Goal: Information Seeking & Learning: Learn about a topic

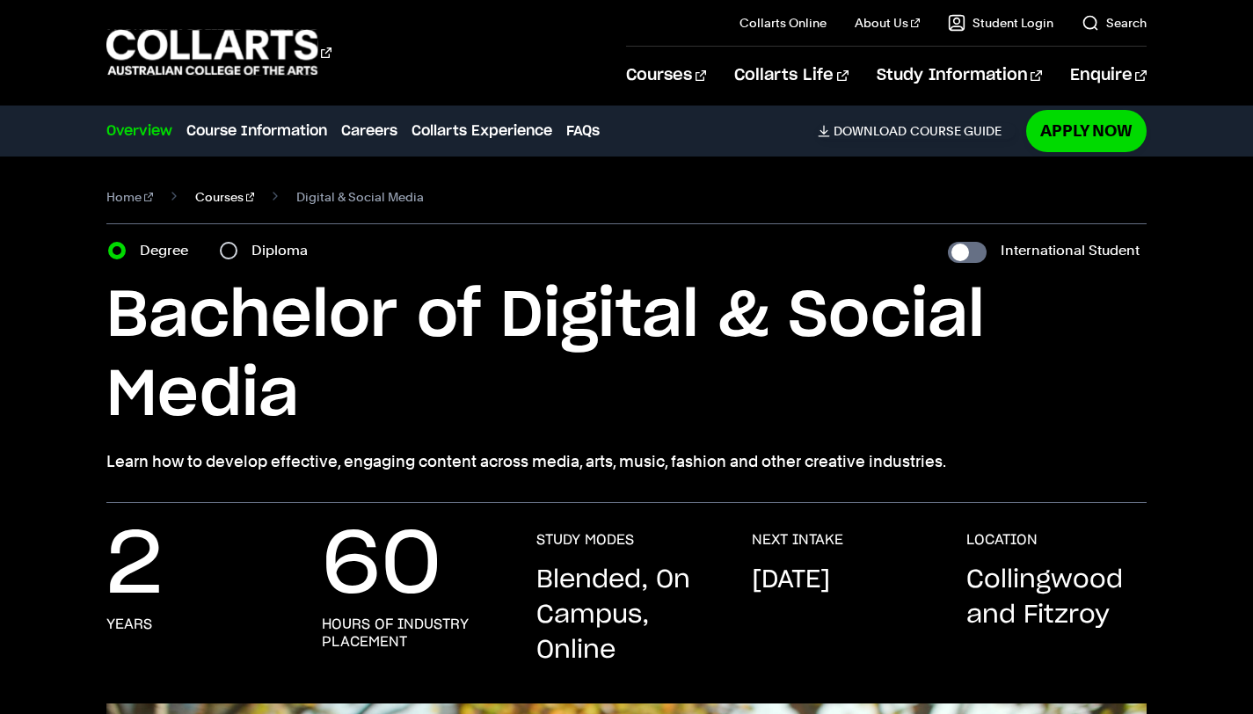
click at [209, 198] on link "Courses" at bounding box center [225, 197] width 60 height 25
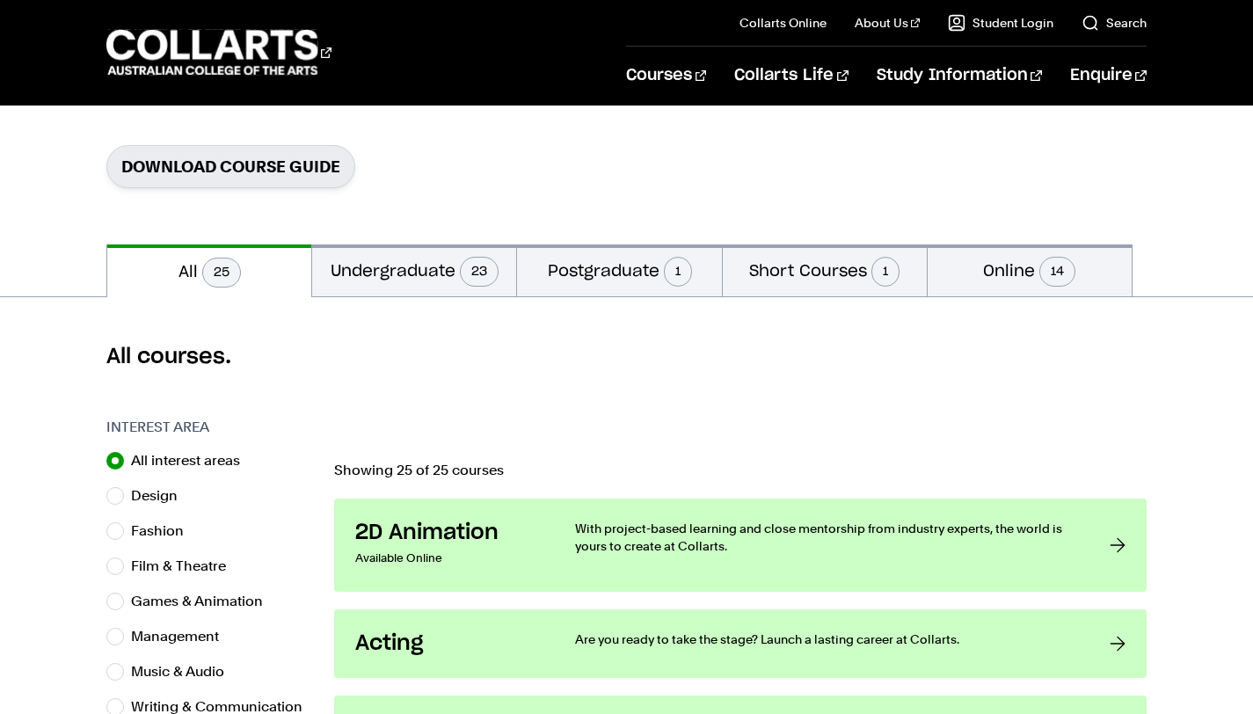
scroll to position [387, 0]
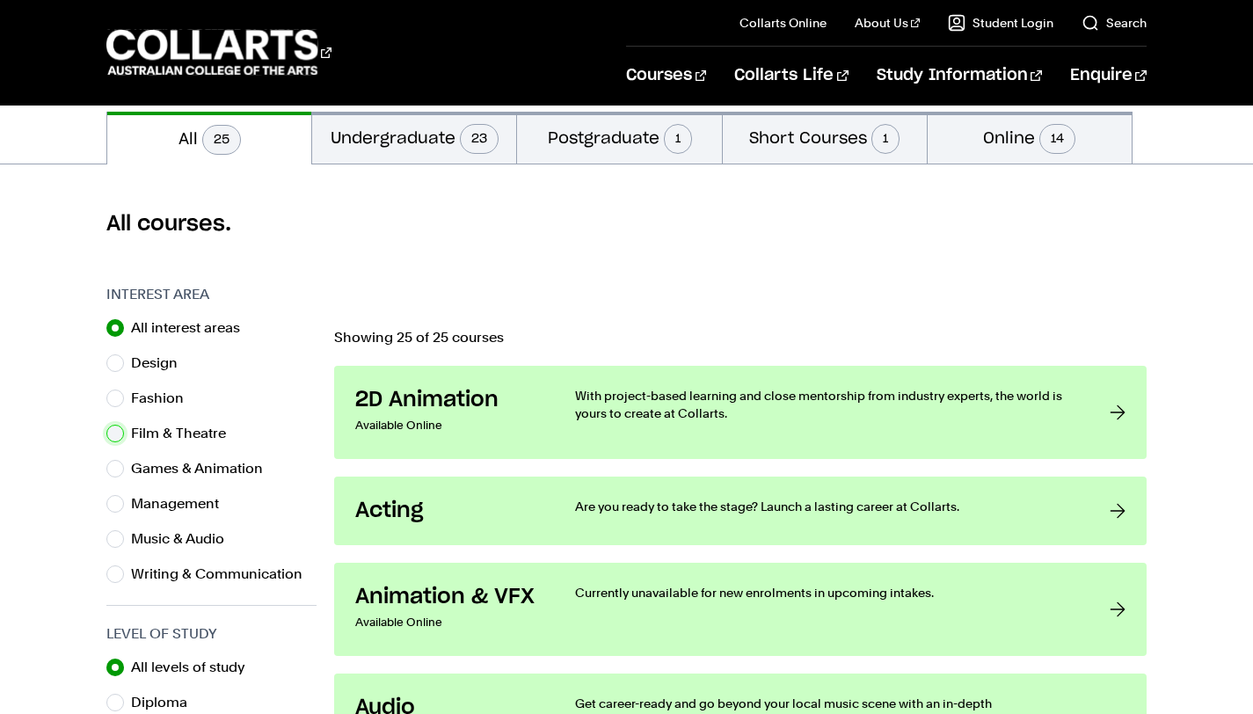
click at [117, 433] on input "Film & Theatre" at bounding box center [115, 434] width 18 height 18
radio input "true"
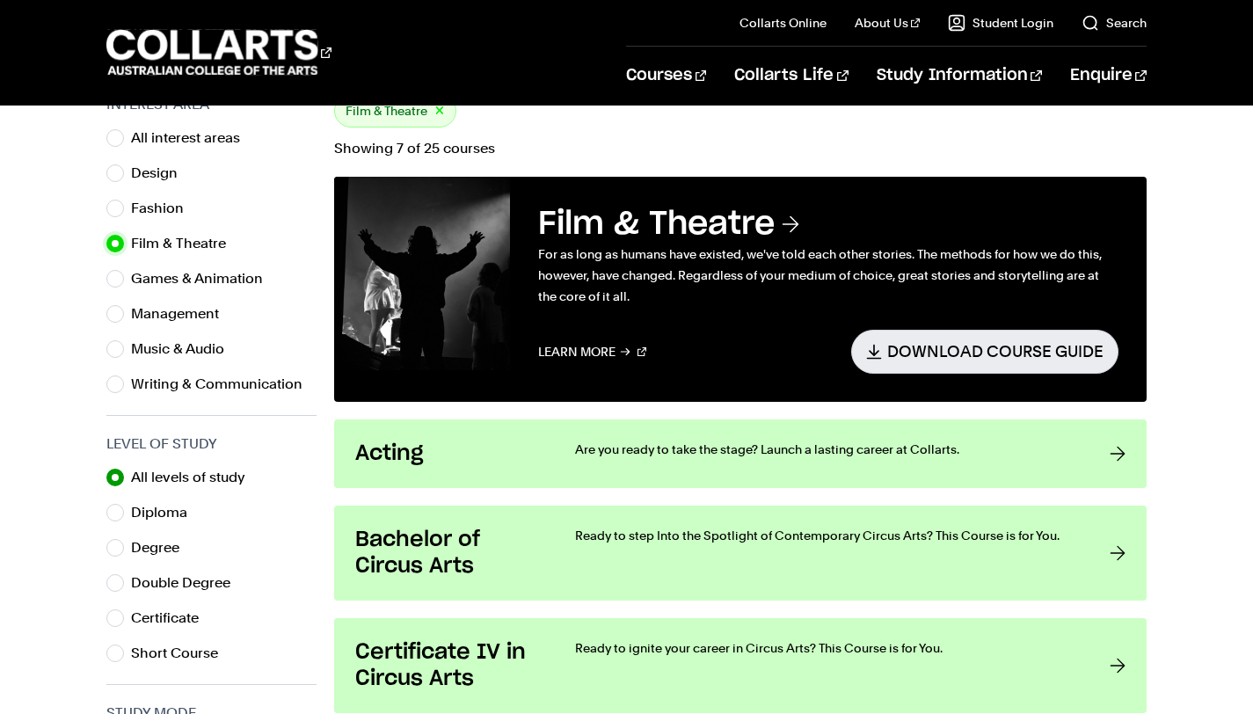
scroll to position [653, 0]
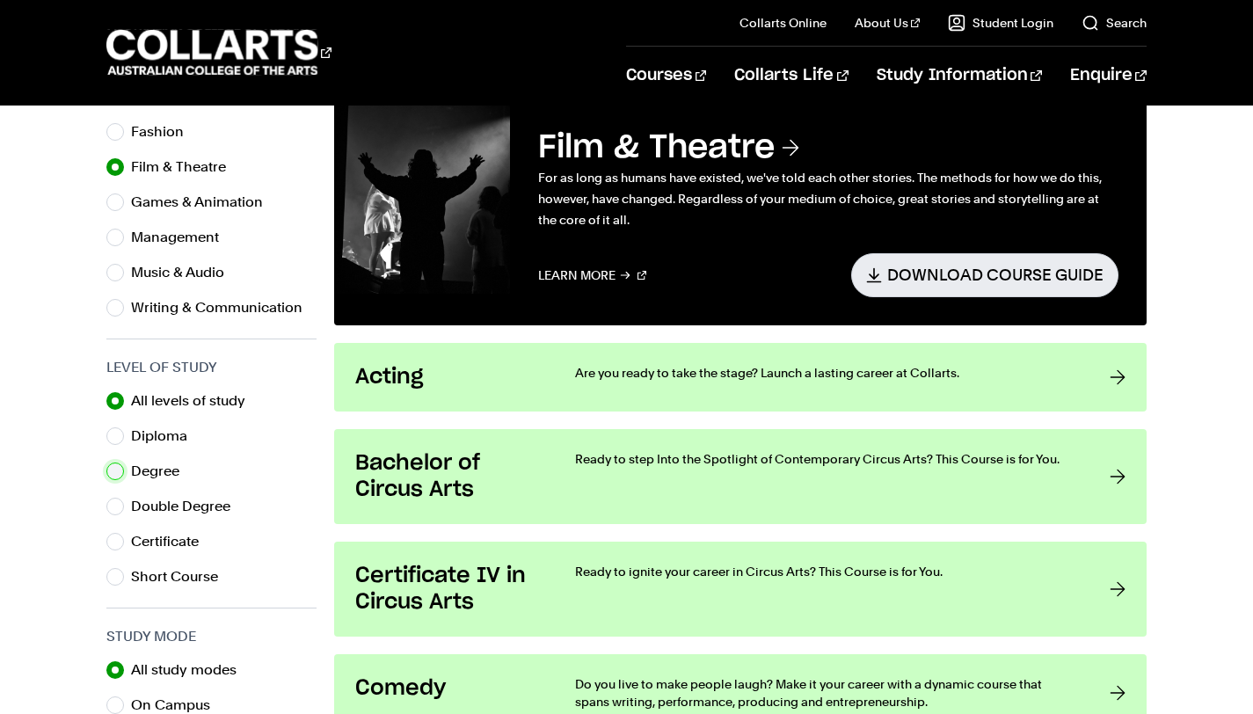
click at [116, 473] on input "Degree" at bounding box center [115, 471] width 18 height 18
radio input "true"
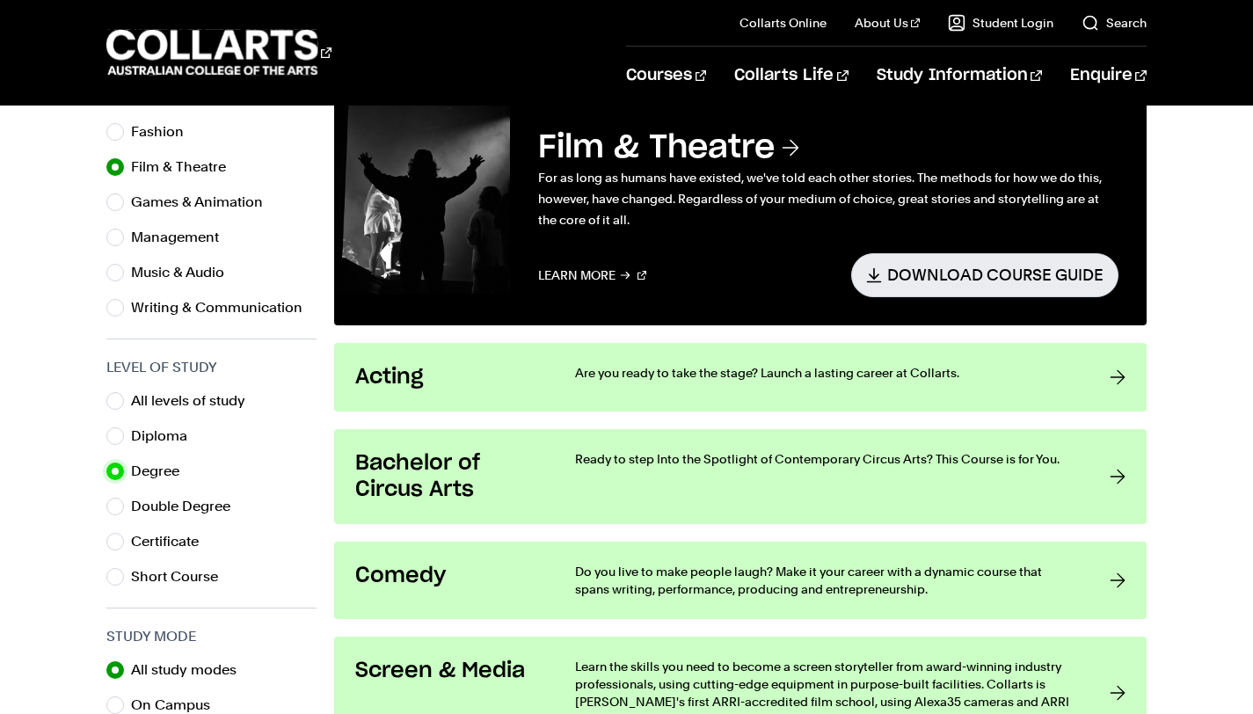
scroll to position [387, 0]
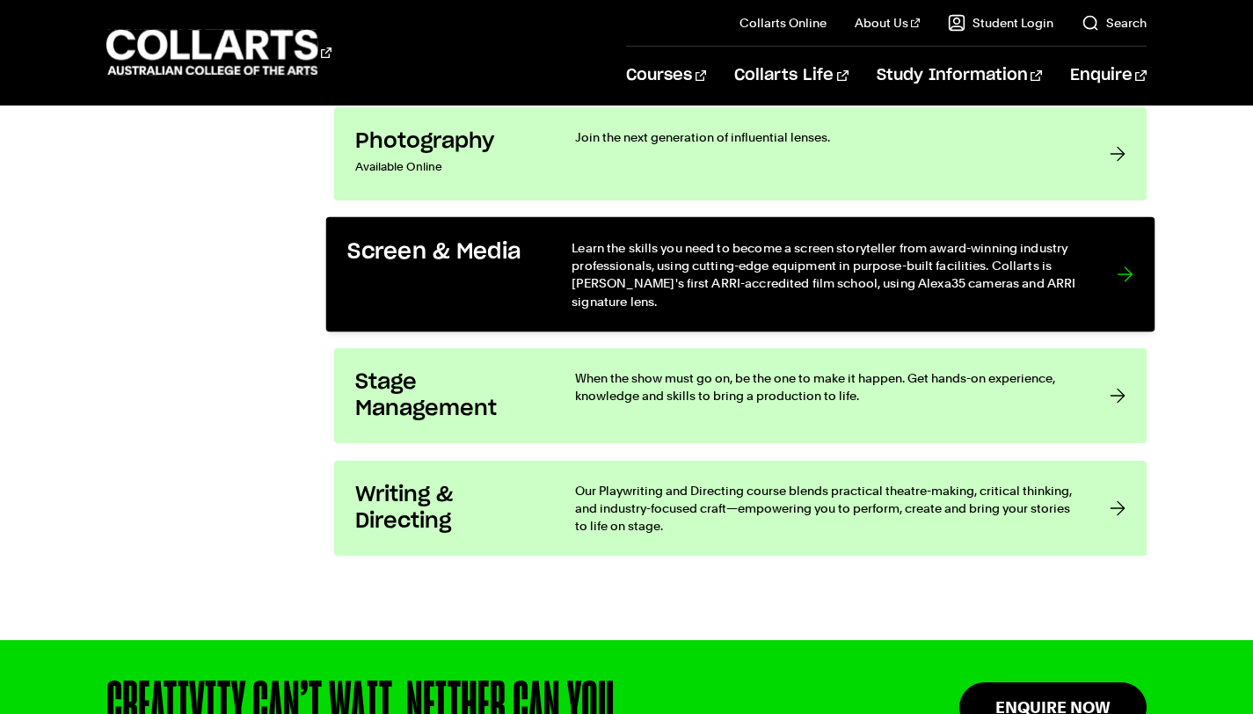
scroll to position [3747, 0]
